Goal: Task Accomplishment & Management: Use online tool/utility

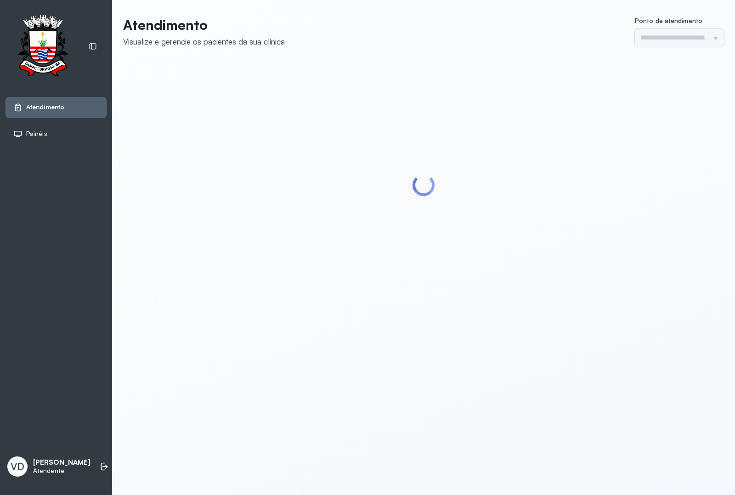
type input "*********"
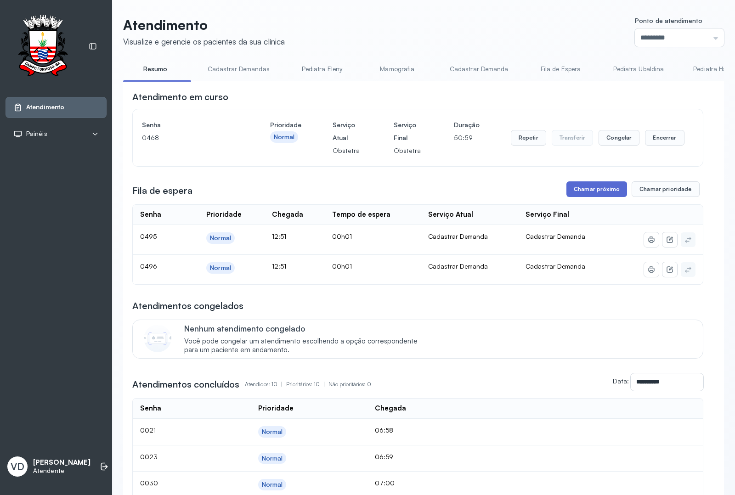
click at [598, 194] on button "Chamar próximo" at bounding box center [596, 189] width 61 height 16
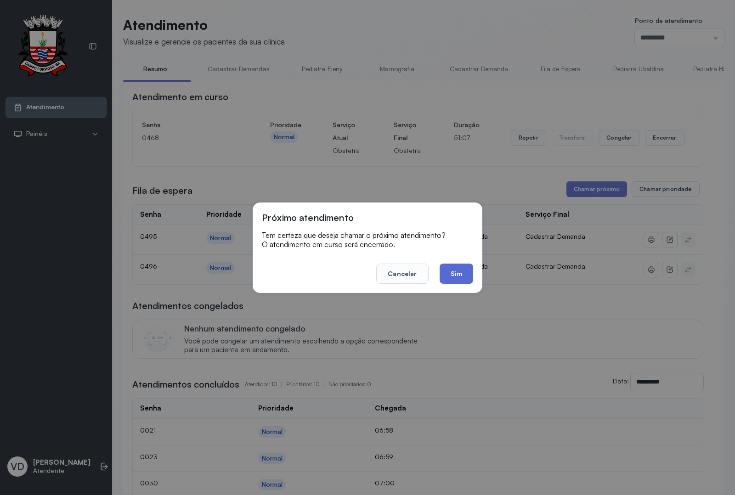
click at [456, 271] on button "Sim" at bounding box center [457, 274] width 34 height 20
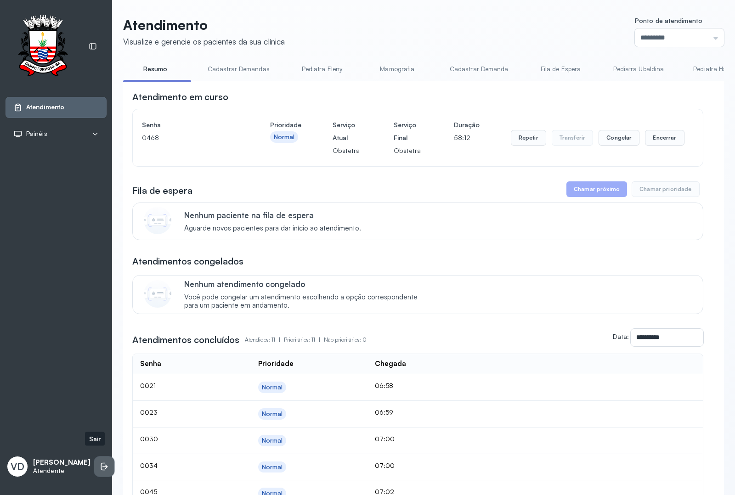
click at [100, 464] on icon at bounding box center [104, 466] width 9 height 9
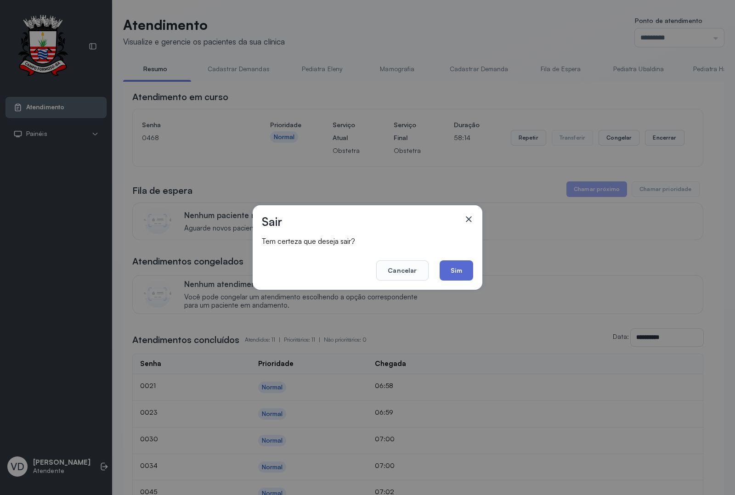
click at [456, 262] on button "Sim" at bounding box center [457, 270] width 34 height 20
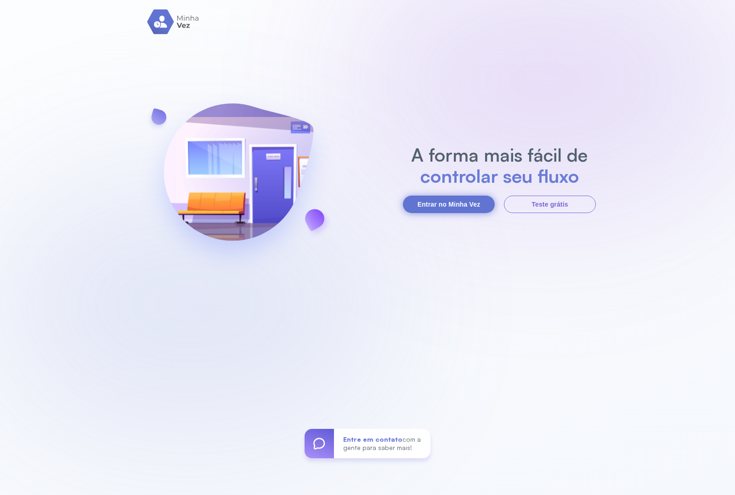
drag, startPoint x: 440, startPoint y: 217, endPoint x: 440, endPoint y: 210, distance: 6.9
click at [440, 212] on div "A forma mais fácil de controlar seu fluxo Entrar no Minha Vez Teste grátis Entr…" at bounding box center [367, 247] width 735 height 495
click at [440, 203] on button "Entrar no Minha Vez" at bounding box center [449, 204] width 92 height 17
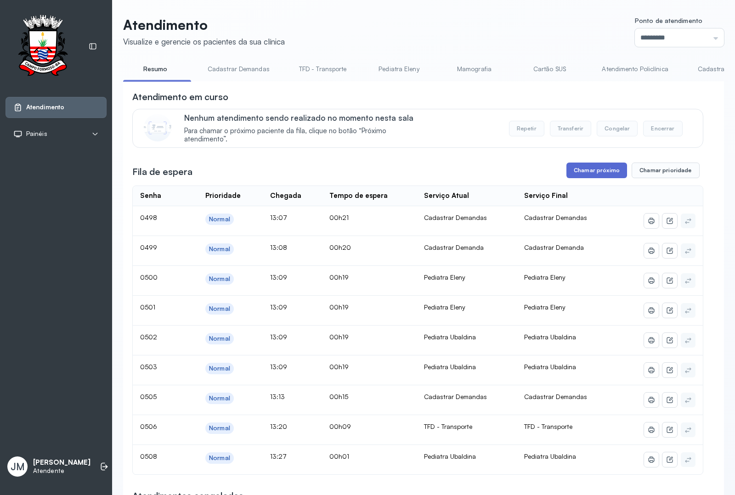
click at [595, 175] on button "Chamar próximo" at bounding box center [596, 171] width 61 height 16
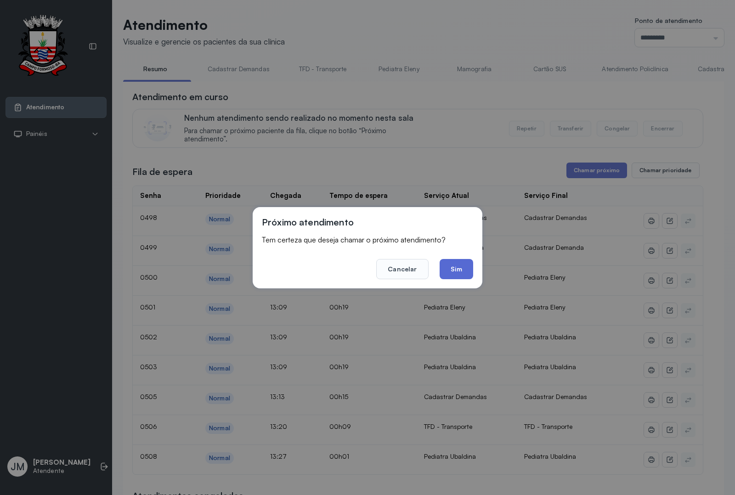
click at [452, 265] on button "Sim" at bounding box center [457, 269] width 34 height 20
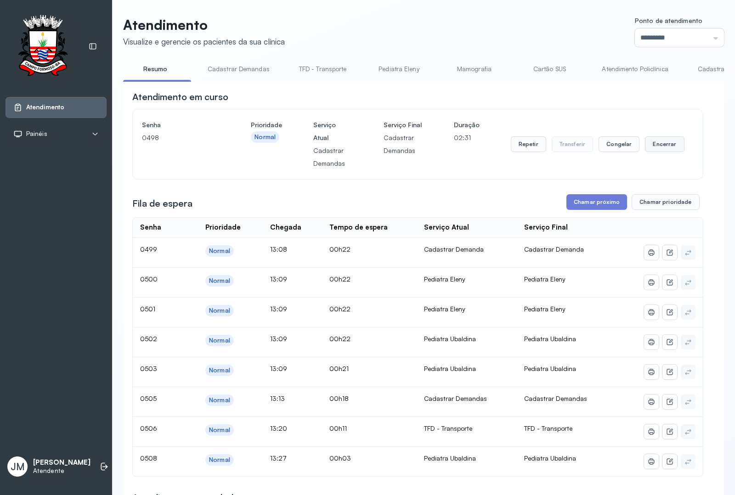
click at [655, 148] on button "Encerrar" at bounding box center [664, 144] width 39 height 16
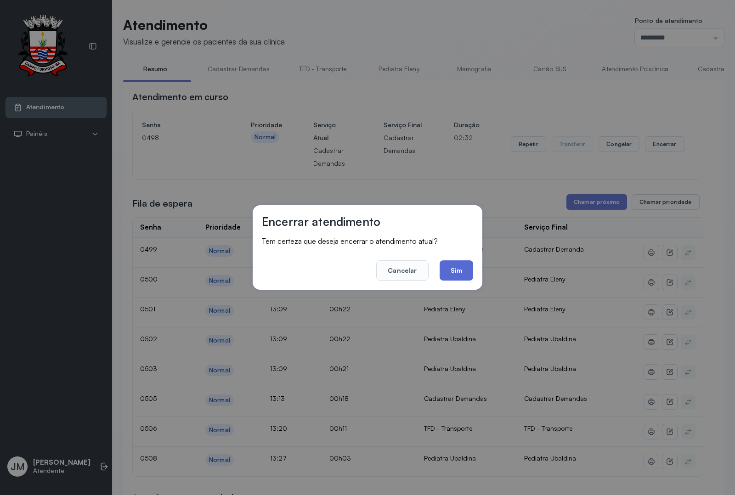
click at [455, 269] on button "Sim" at bounding box center [457, 270] width 34 height 20
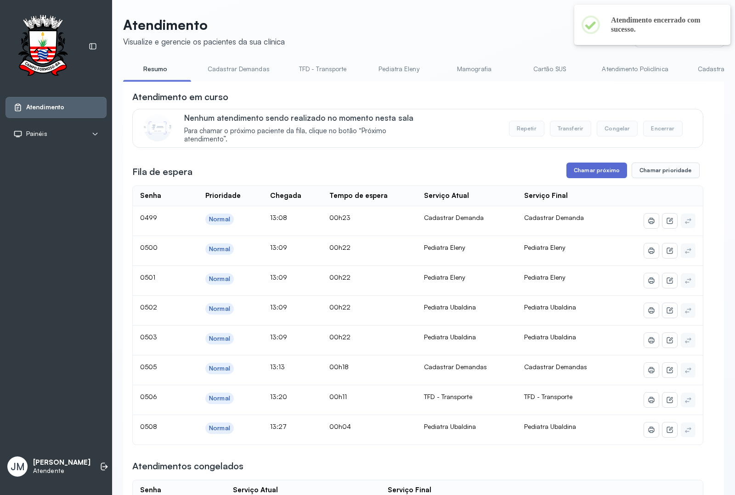
click at [588, 174] on button "Chamar próximo" at bounding box center [596, 171] width 61 height 16
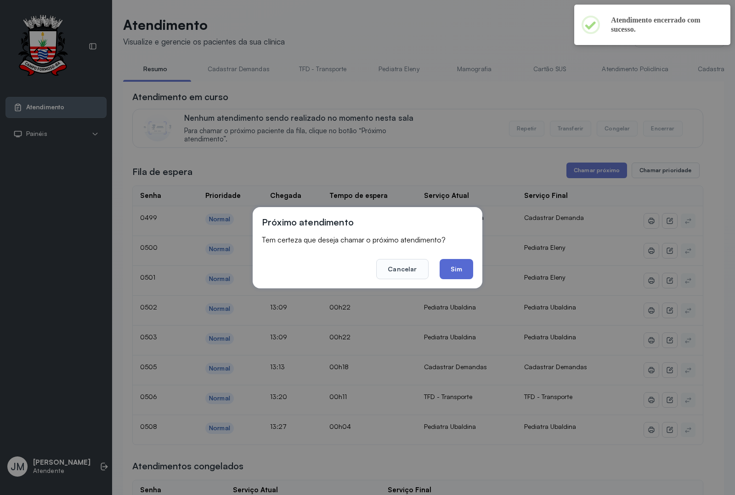
click at [453, 267] on button "Sim" at bounding box center [457, 269] width 34 height 20
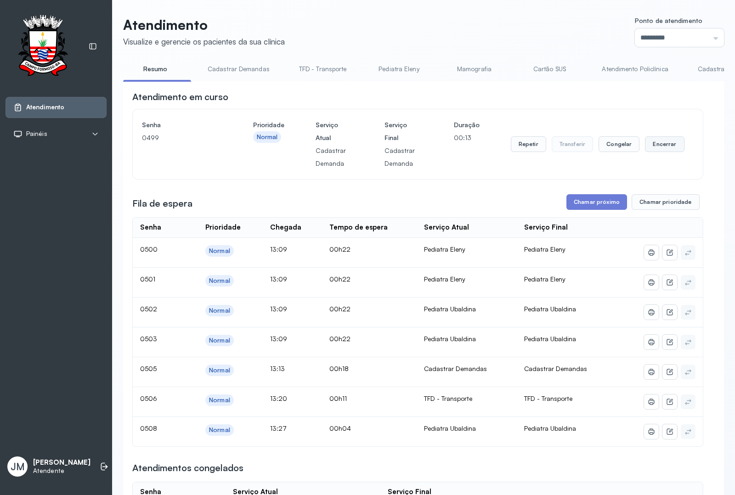
click at [652, 152] on button "Encerrar" at bounding box center [664, 144] width 39 height 16
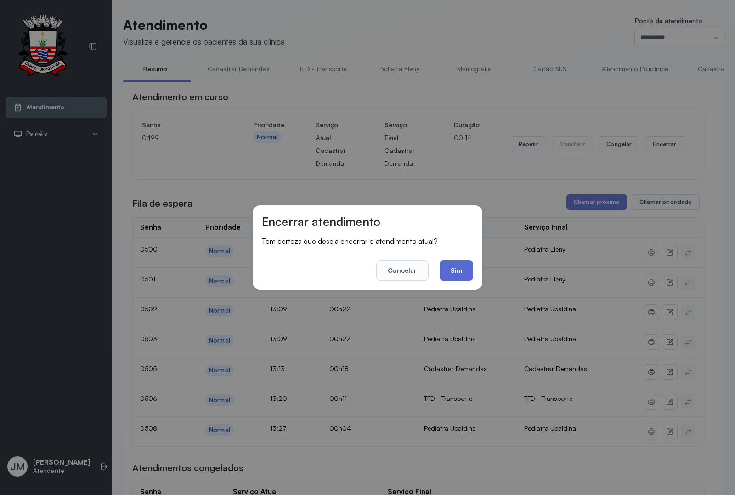
click at [449, 271] on button "Sim" at bounding box center [457, 270] width 34 height 20
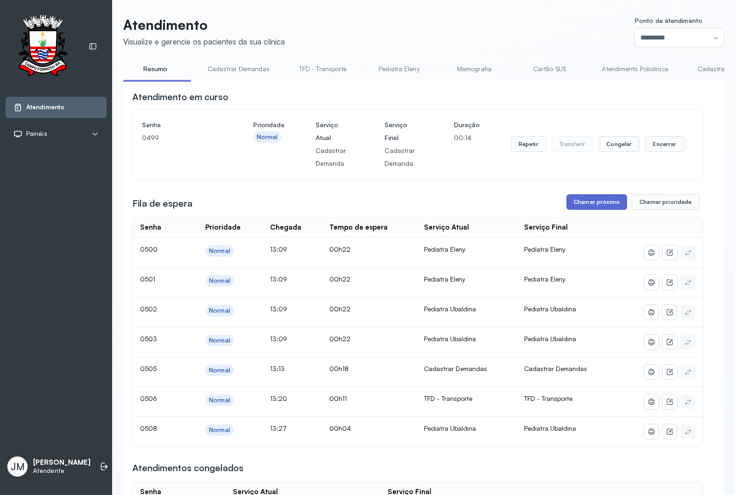
click at [570, 207] on button "Chamar próximo" at bounding box center [596, 202] width 61 height 16
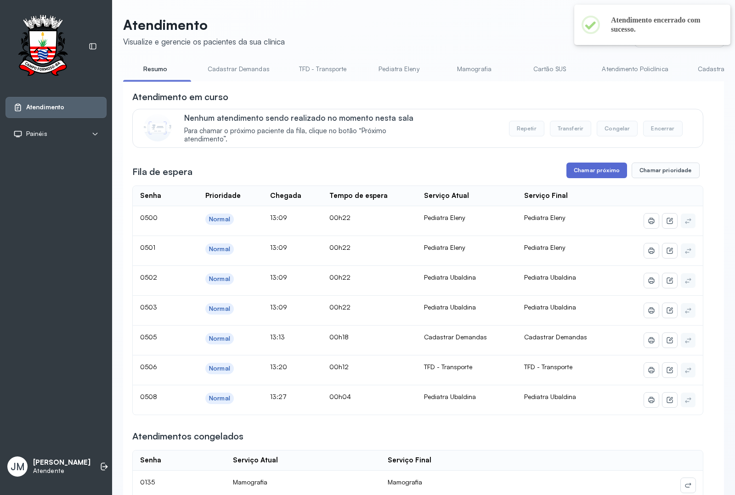
click at [598, 171] on button "Chamar próximo" at bounding box center [596, 171] width 61 height 16
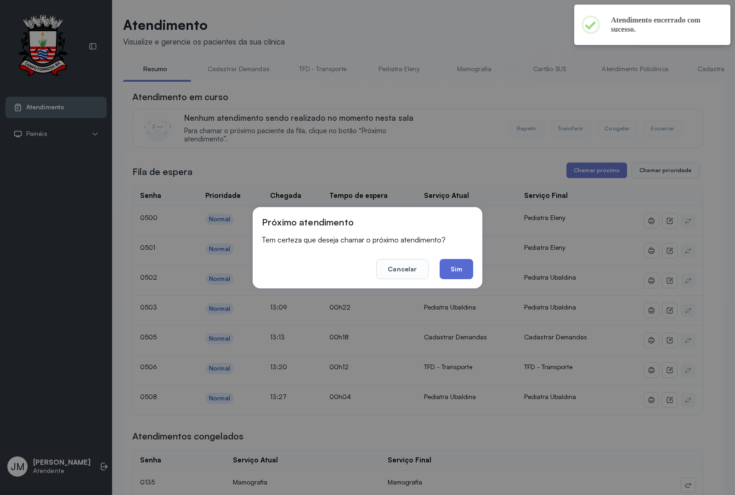
click at [463, 263] on button "Sim" at bounding box center [457, 269] width 34 height 20
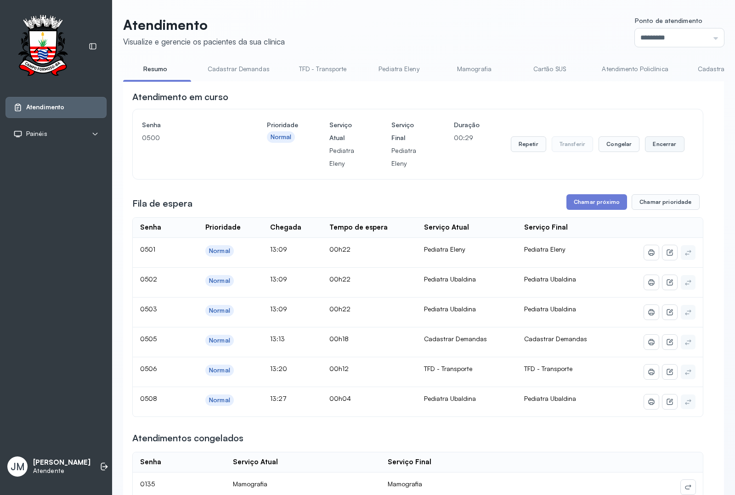
click at [659, 146] on button "Encerrar" at bounding box center [664, 144] width 39 height 16
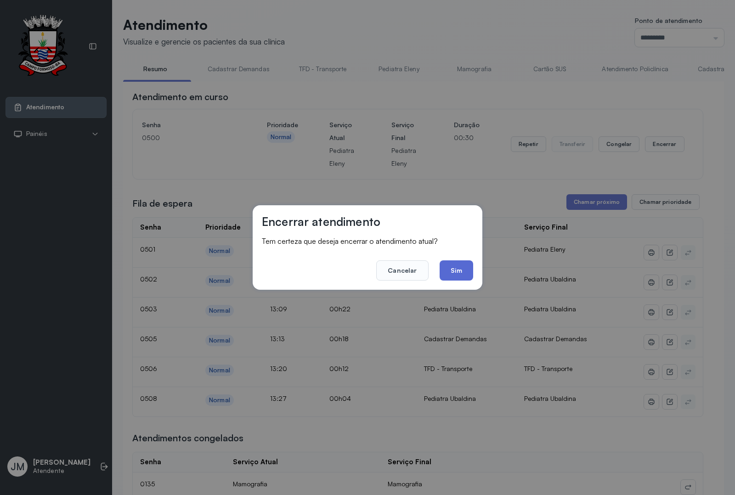
click at [460, 265] on button "Sim" at bounding box center [457, 270] width 34 height 20
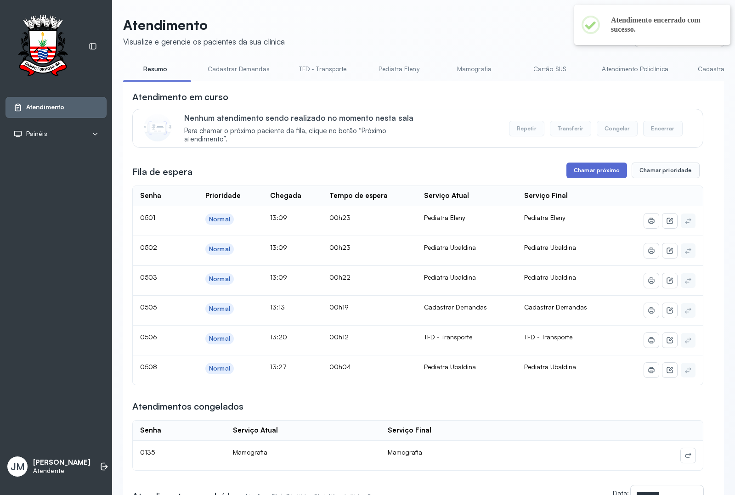
click at [590, 166] on button "Chamar próximo" at bounding box center [596, 171] width 61 height 16
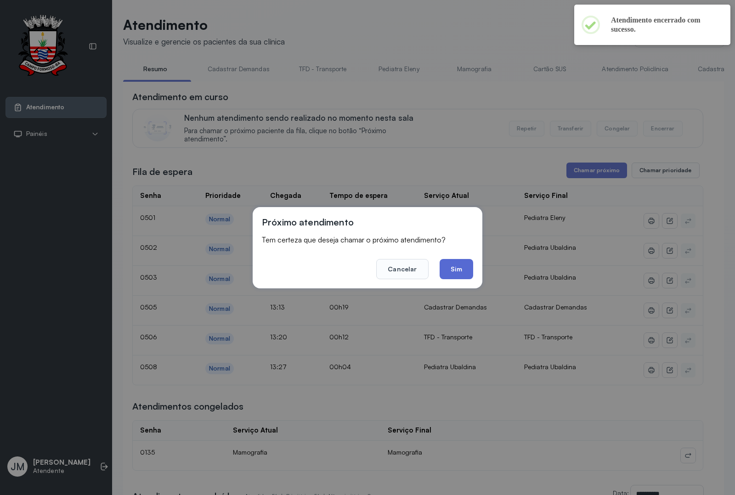
click at [456, 270] on button "Sim" at bounding box center [457, 269] width 34 height 20
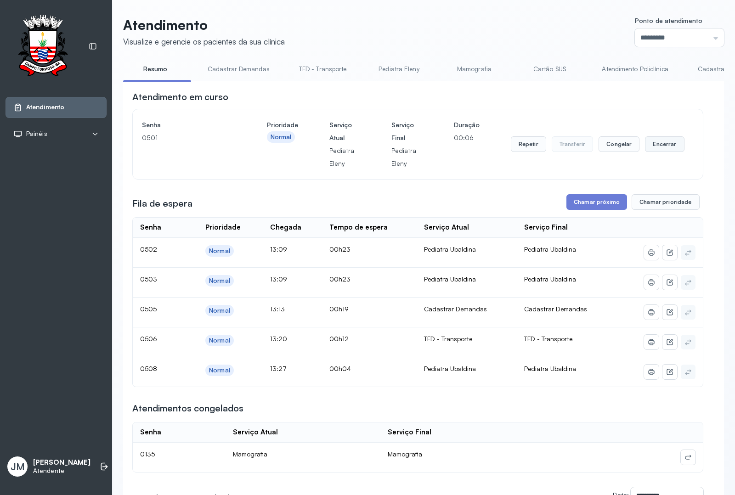
click at [658, 148] on button "Encerrar" at bounding box center [664, 144] width 39 height 16
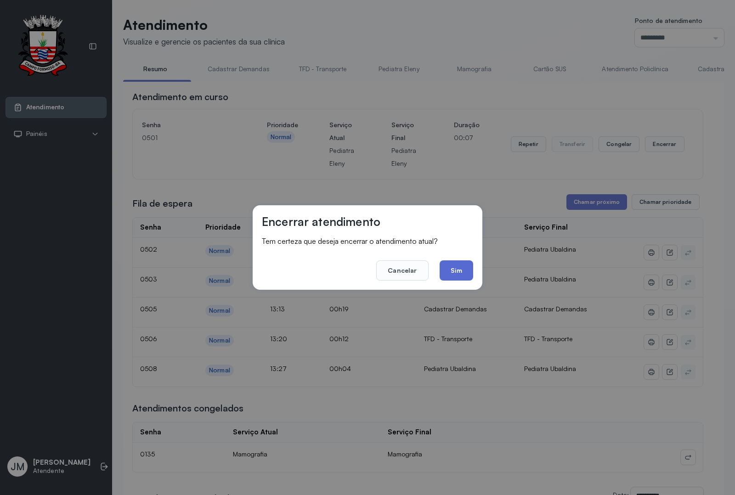
click at [456, 271] on button "Sim" at bounding box center [457, 270] width 34 height 20
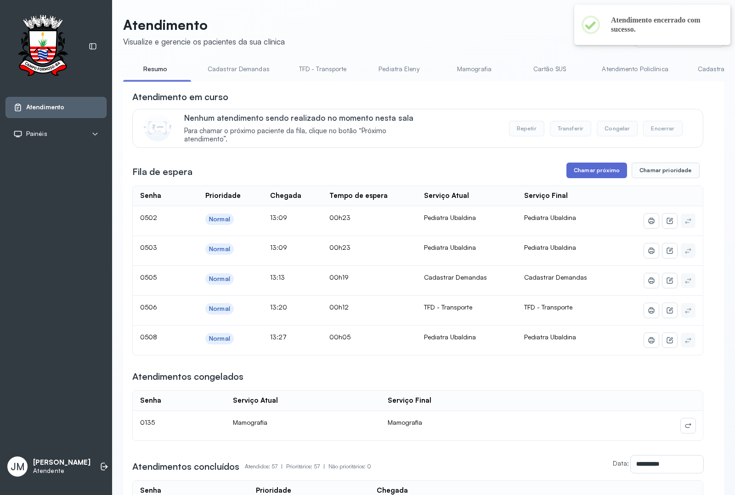
click at [604, 175] on button "Chamar próximo" at bounding box center [596, 171] width 61 height 16
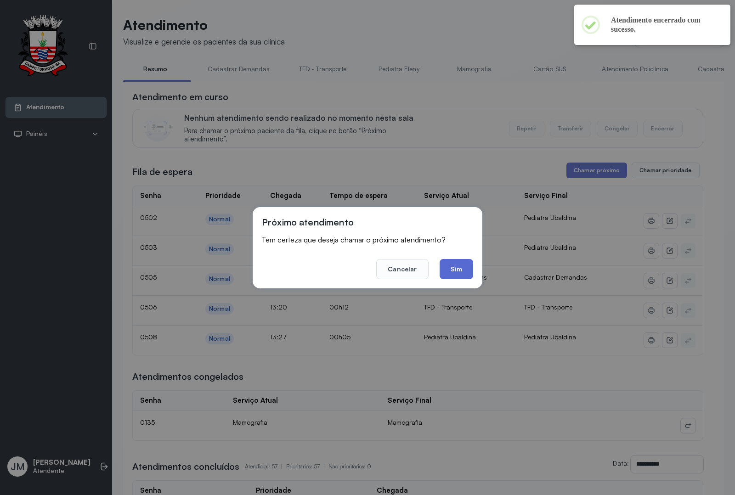
click at [460, 262] on button "Sim" at bounding box center [457, 269] width 34 height 20
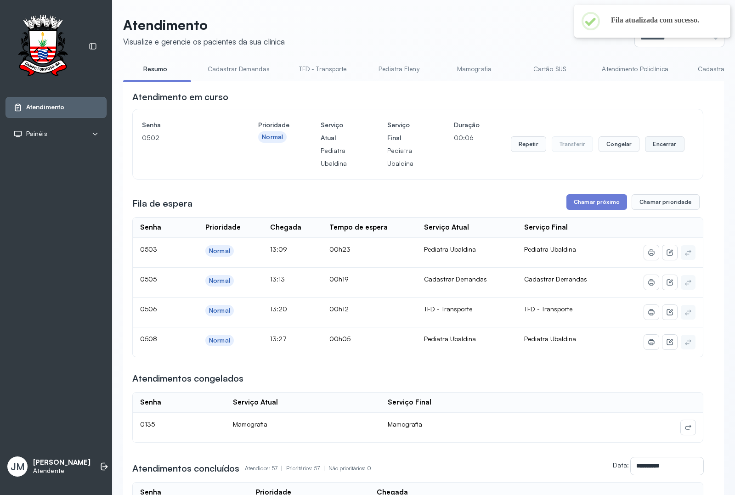
click at [646, 146] on button "Encerrar" at bounding box center [664, 144] width 39 height 16
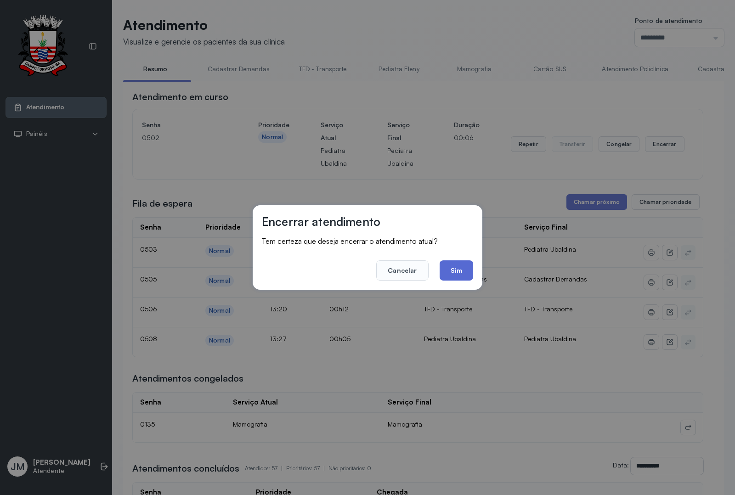
click at [443, 269] on button "Sim" at bounding box center [457, 270] width 34 height 20
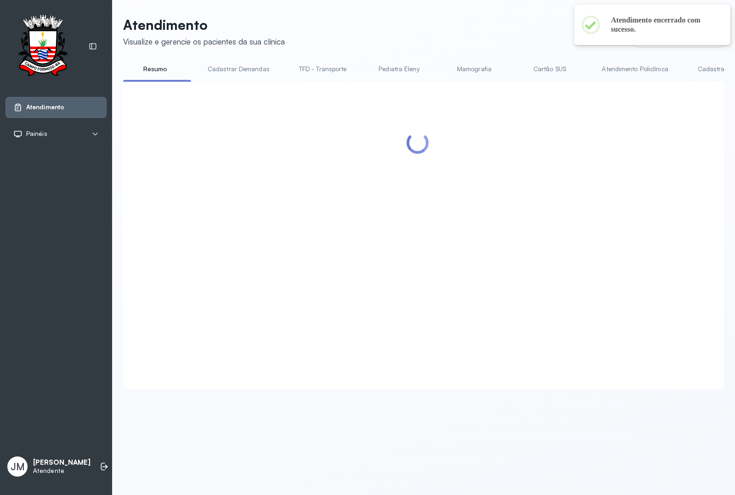
click at [591, 209] on div at bounding box center [417, 223] width 571 height 267
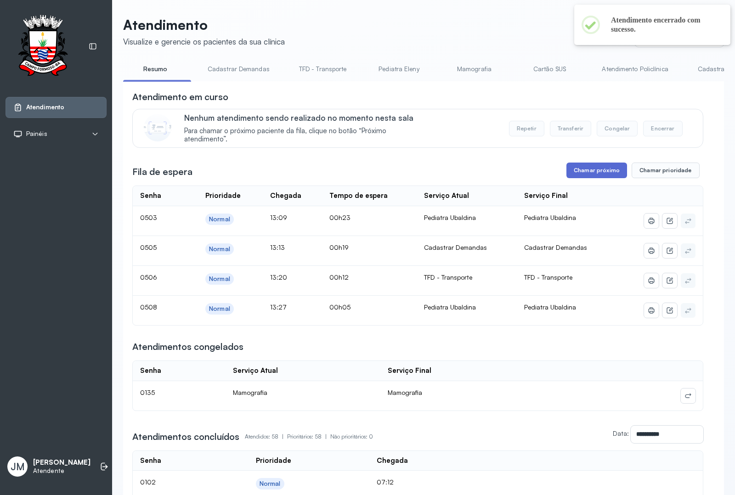
click at [589, 173] on button "Chamar próximo" at bounding box center [596, 171] width 61 height 16
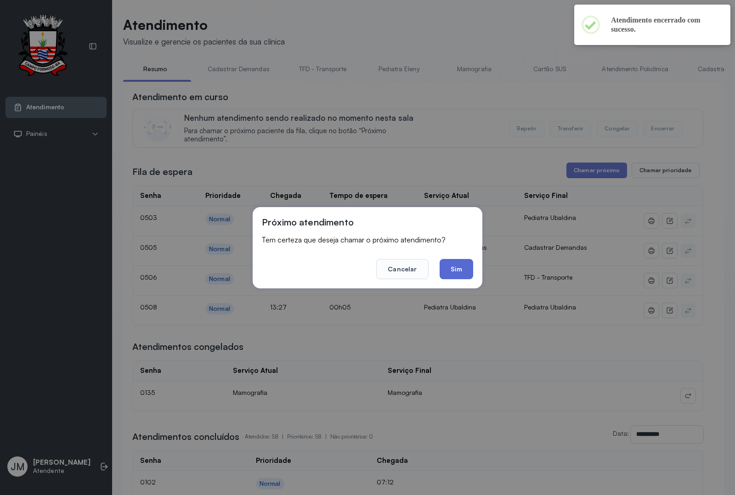
click at [452, 266] on button "Sim" at bounding box center [457, 269] width 34 height 20
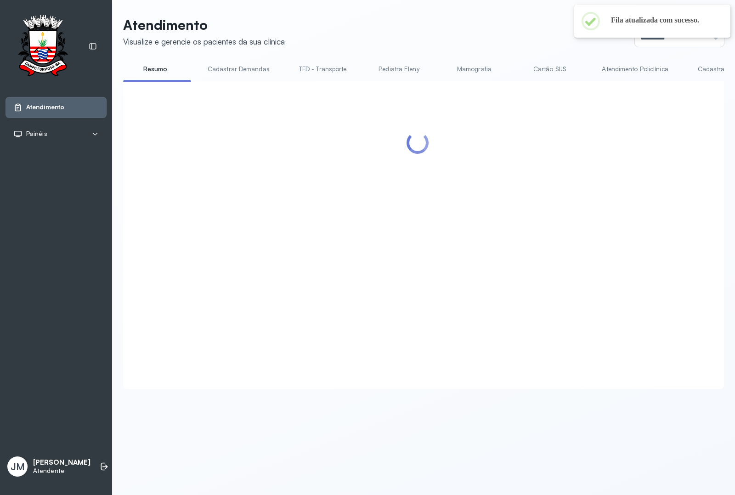
click at [478, 29] on header "Atendimento Visualize e gerencie os pacientes da sua clínica Ponto de atendimen…" at bounding box center [423, 32] width 601 height 30
click at [574, 36] on div at bounding box center [574, 37] width 0 height 2
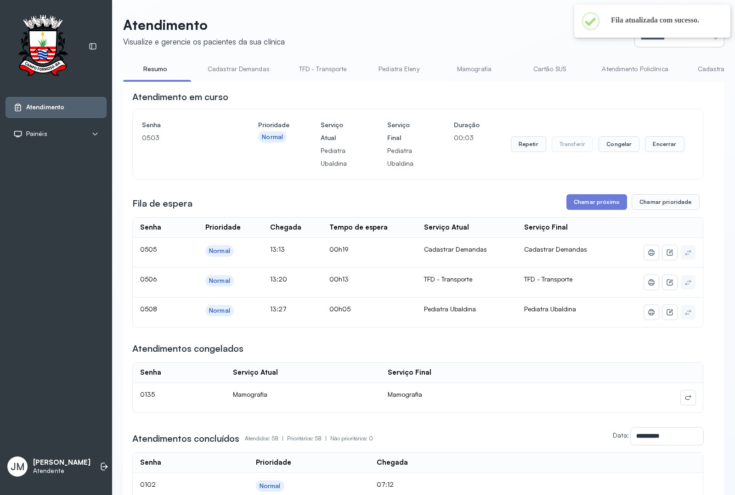
click at [703, 40] on input "*********" at bounding box center [679, 37] width 89 height 18
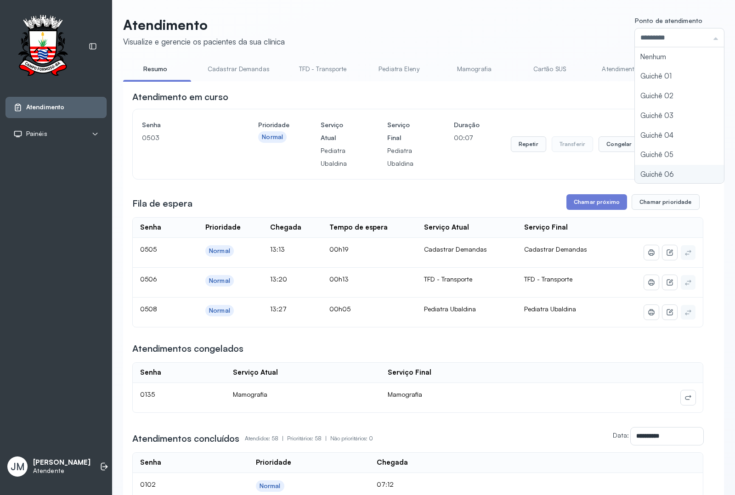
type input "*********"
click at [654, 145] on button "Encerrar" at bounding box center [664, 144] width 39 height 16
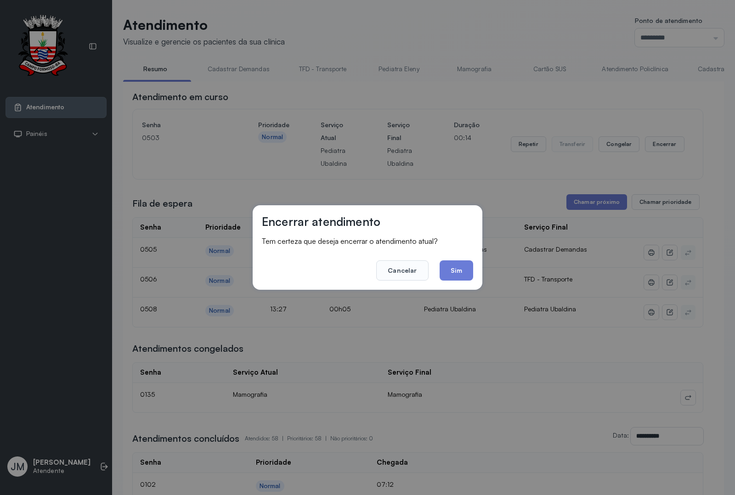
click at [474, 272] on div "Encerrar atendimento Tem certeza que deseja encerrar o atendimento atual? Cance…" at bounding box center [368, 247] width 230 height 84
click at [458, 271] on button "Sim" at bounding box center [457, 270] width 34 height 20
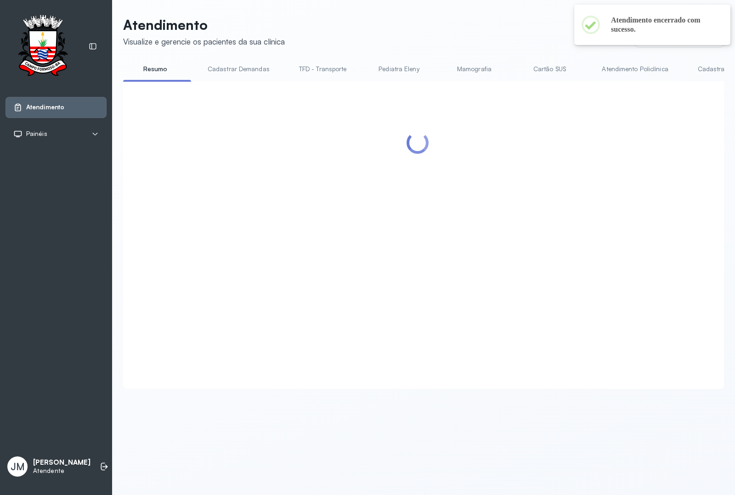
click at [601, 208] on div at bounding box center [417, 223] width 571 height 267
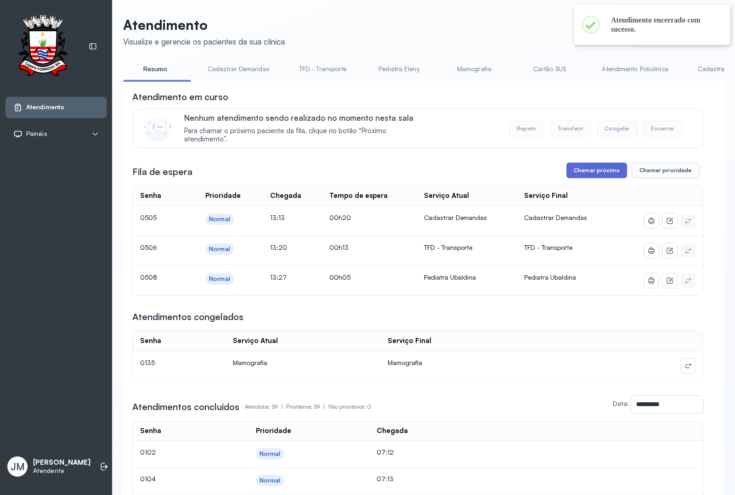
click at [601, 173] on button "Chamar próximo" at bounding box center [596, 171] width 61 height 16
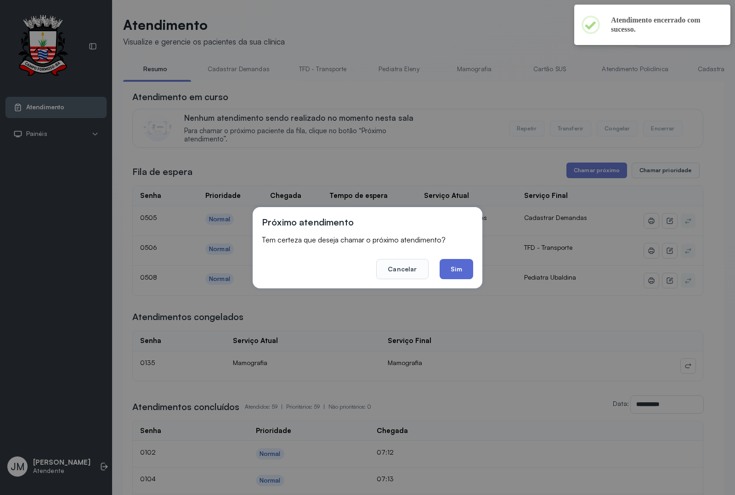
click at [460, 268] on button "Sim" at bounding box center [457, 269] width 34 height 20
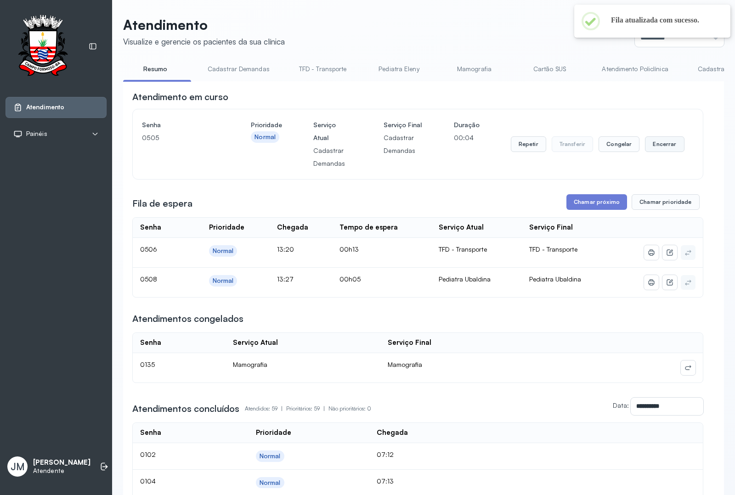
click at [661, 141] on button "Encerrar" at bounding box center [664, 144] width 39 height 16
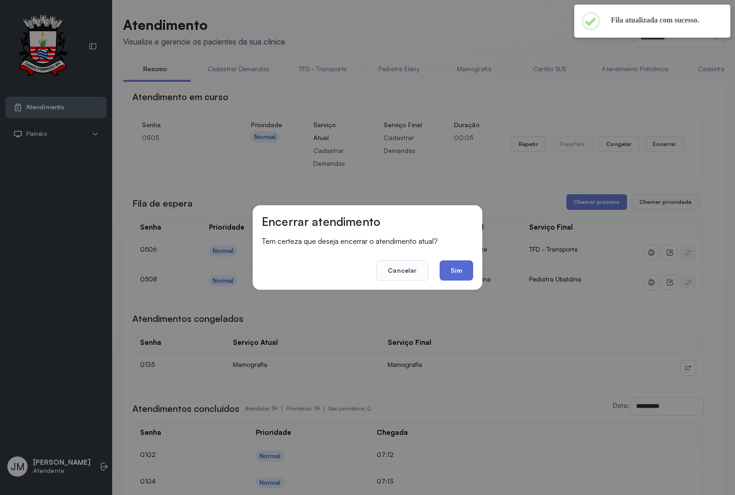
click at [454, 276] on button "Sim" at bounding box center [457, 270] width 34 height 20
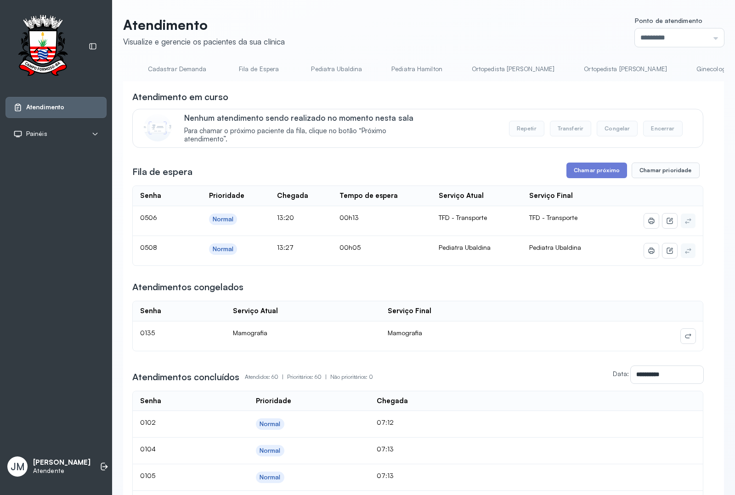
scroll to position [0, 556]
click at [329, 68] on link "Pediatra Ubaldina" at bounding box center [330, 69] width 69 height 15
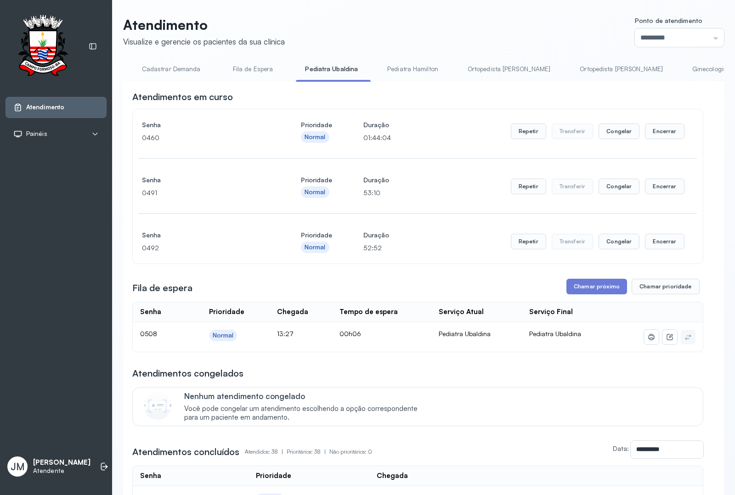
click at [596, 291] on button "Chamar próximo" at bounding box center [596, 287] width 61 height 16
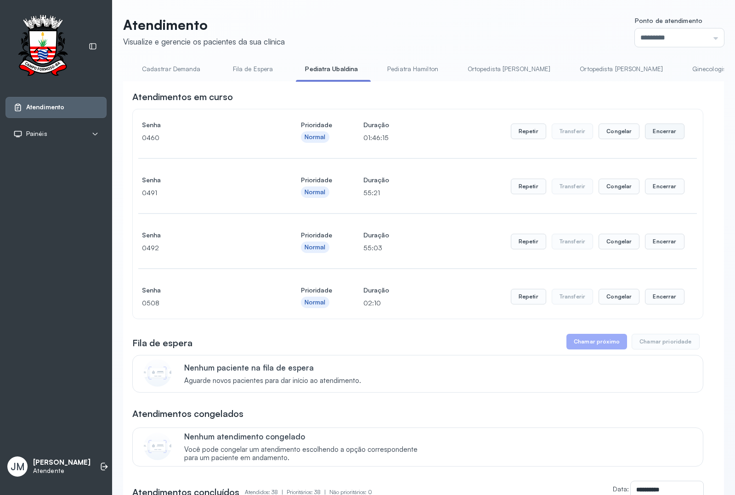
click at [653, 134] on button "Encerrar" at bounding box center [664, 132] width 39 height 16
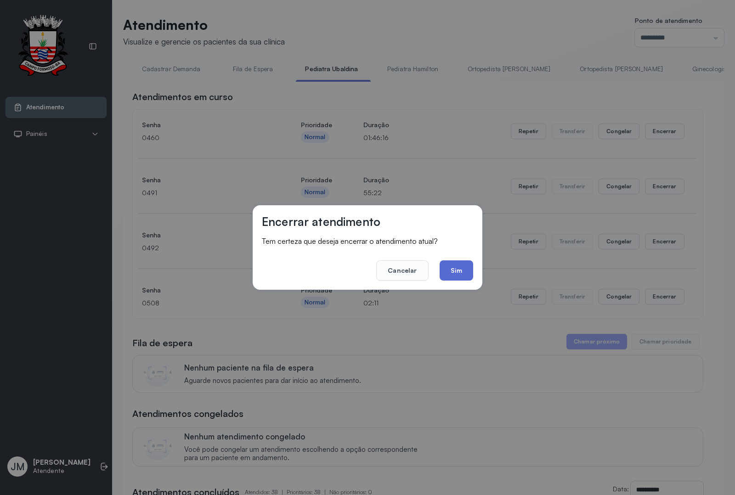
click at [453, 263] on button "Sim" at bounding box center [457, 270] width 34 height 20
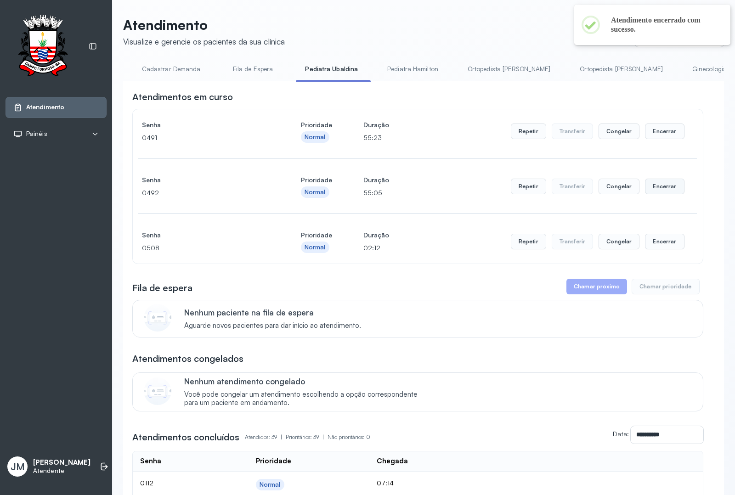
click at [659, 187] on button "Encerrar" at bounding box center [664, 187] width 39 height 16
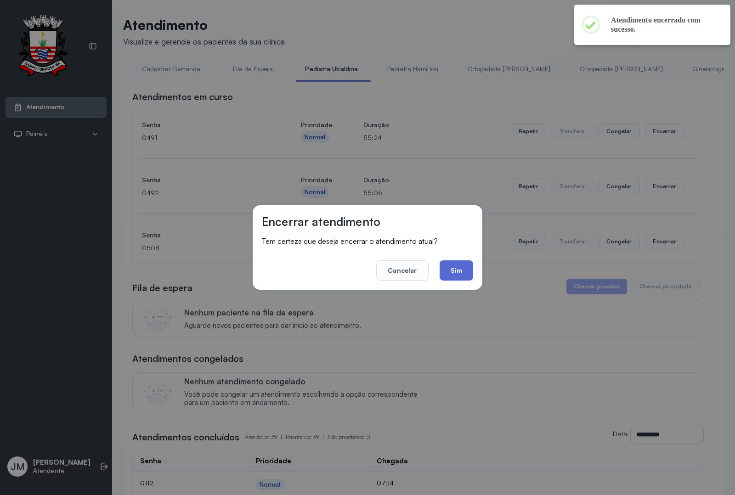
click at [455, 270] on button "Sim" at bounding box center [457, 270] width 34 height 20
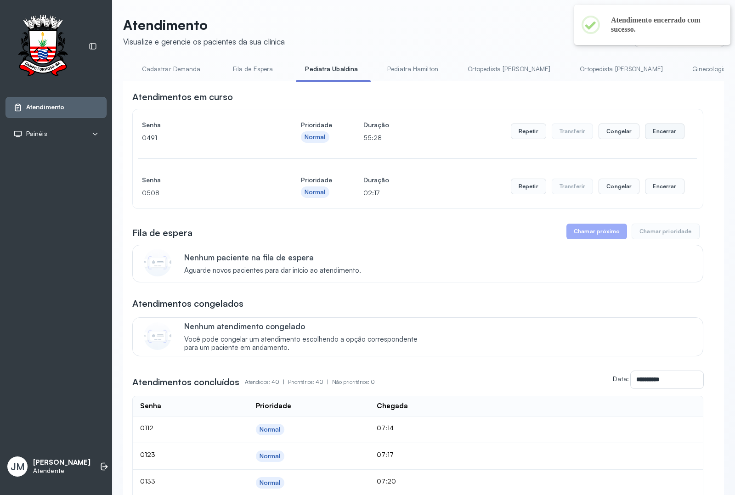
click at [657, 134] on button "Encerrar" at bounding box center [664, 132] width 39 height 16
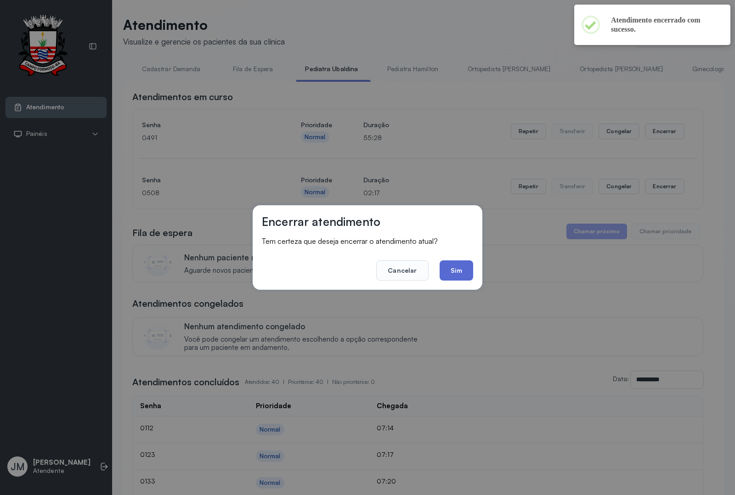
click at [459, 273] on button "Sim" at bounding box center [457, 270] width 34 height 20
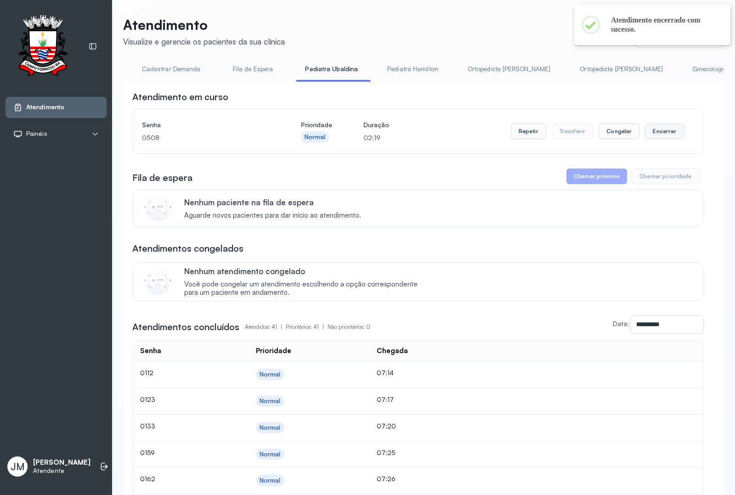
click at [652, 135] on button "Encerrar" at bounding box center [664, 132] width 39 height 16
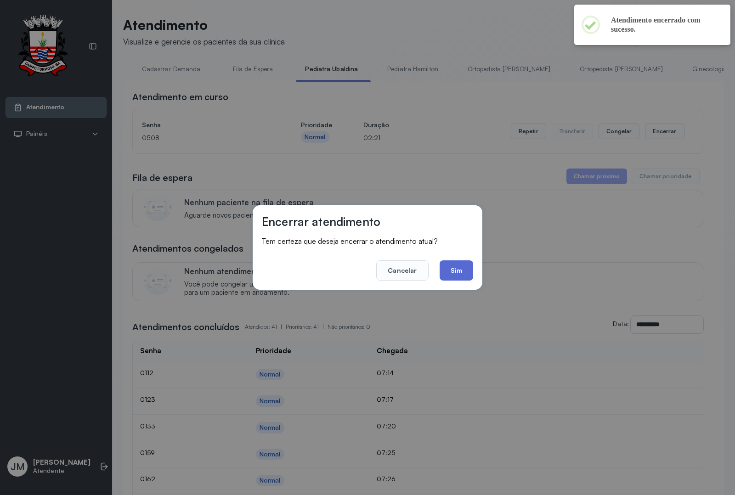
click at [464, 265] on button "Sim" at bounding box center [457, 270] width 34 height 20
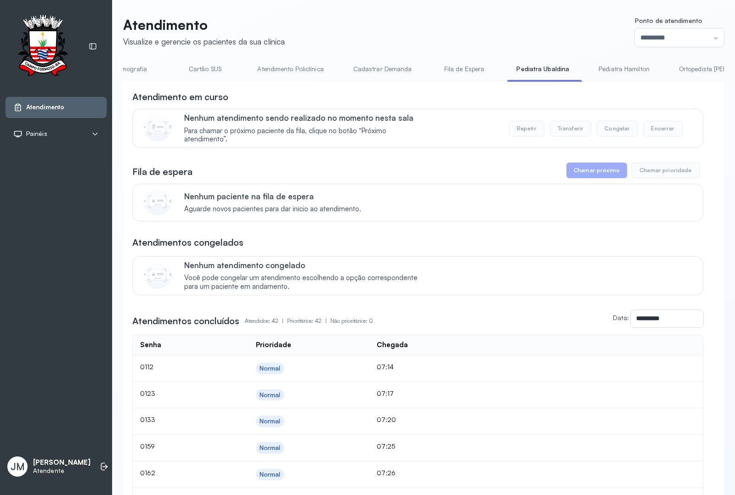
scroll to position [0, 0]
click at [146, 67] on link "Resumo" at bounding box center [155, 69] width 64 height 15
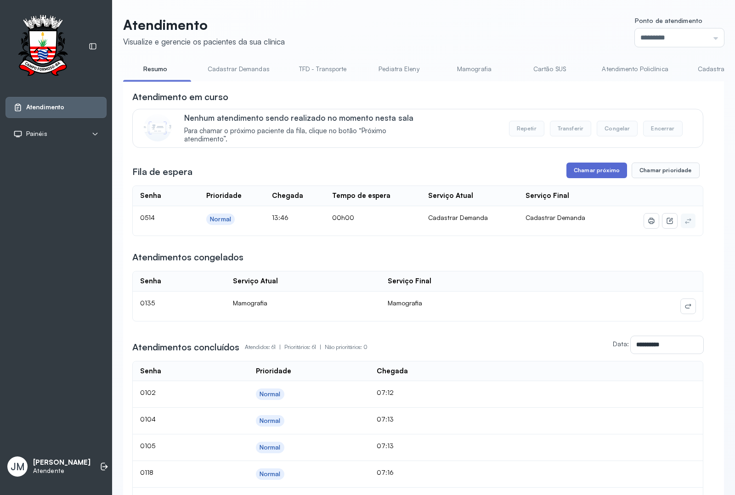
click at [598, 175] on button "Chamar próximo" at bounding box center [596, 171] width 61 height 16
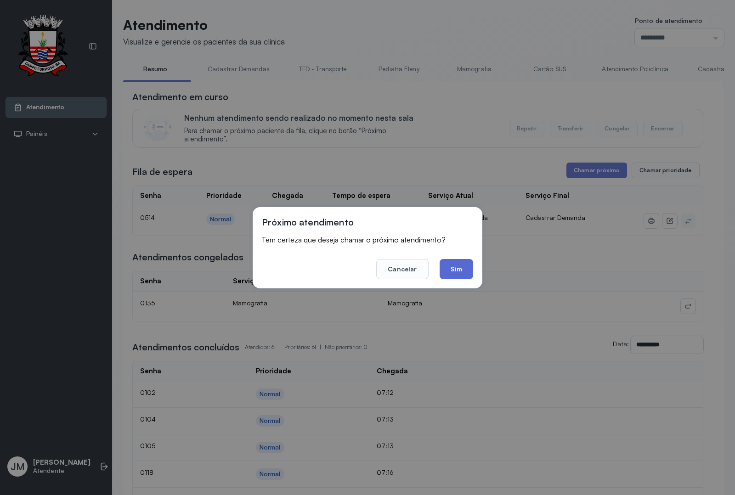
click at [464, 262] on button "Sim" at bounding box center [457, 269] width 34 height 20
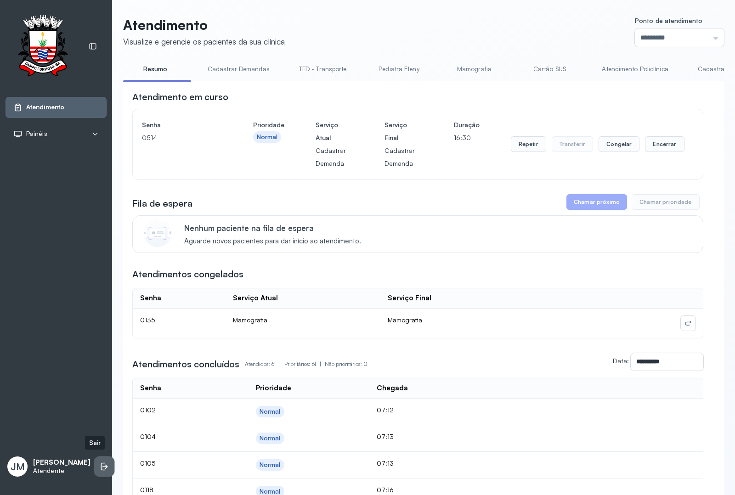
click at [101, 465] on icon at bounding box center [103, 467] width 4 height 8
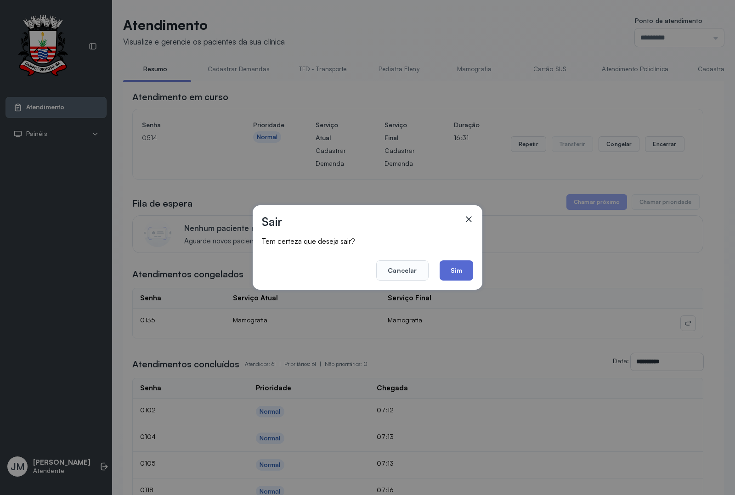
click at [465, 265] on button "Sim" at bounding box center [457, 270] width 34 height 20
